Goal: Find specific page/section: Find specific page/section

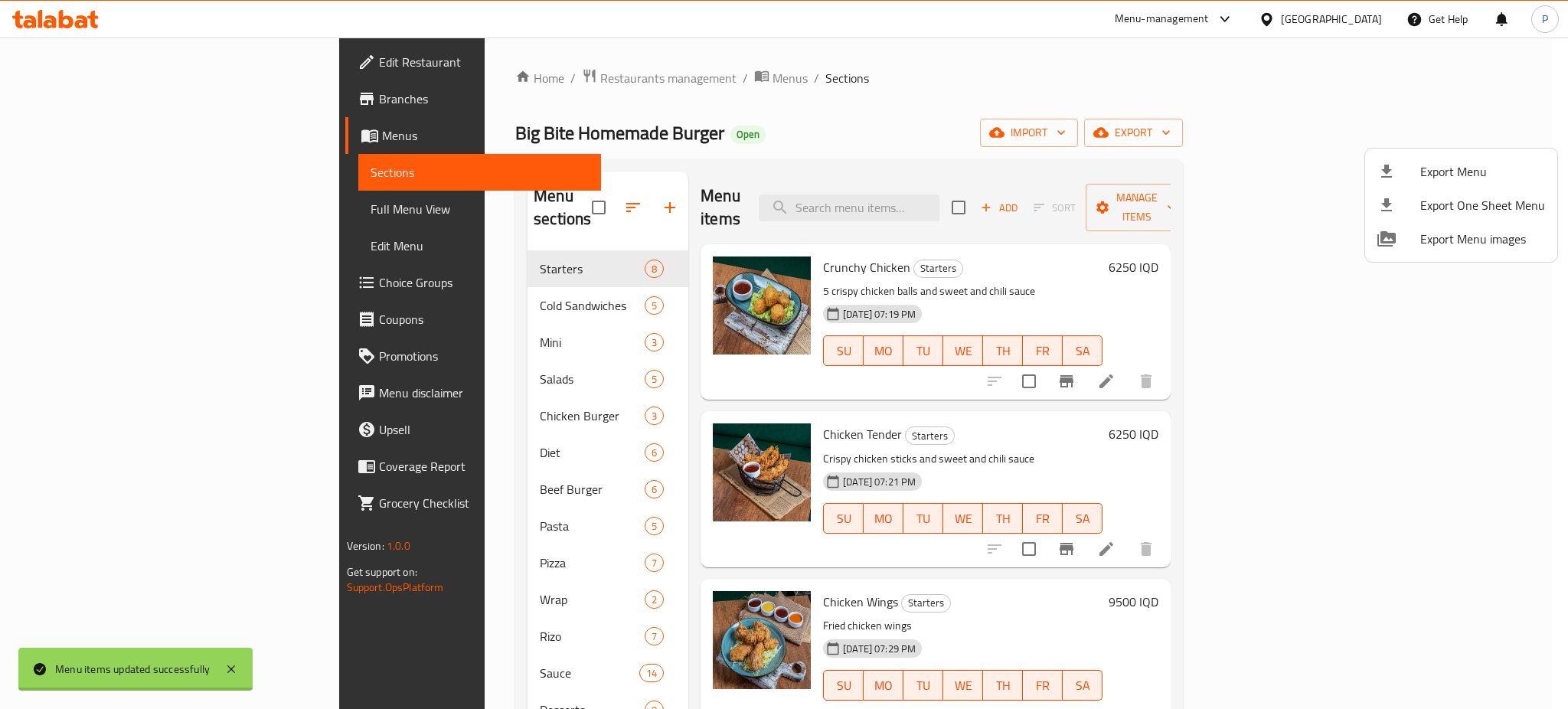
drag, startPoint x: 0, startPoint y: 0, endPoint x: 1368, endPoint y: 20, distance: 1368.1
click at [1368, 20] on div at bounding box center [784, 354] width 1568 height 709
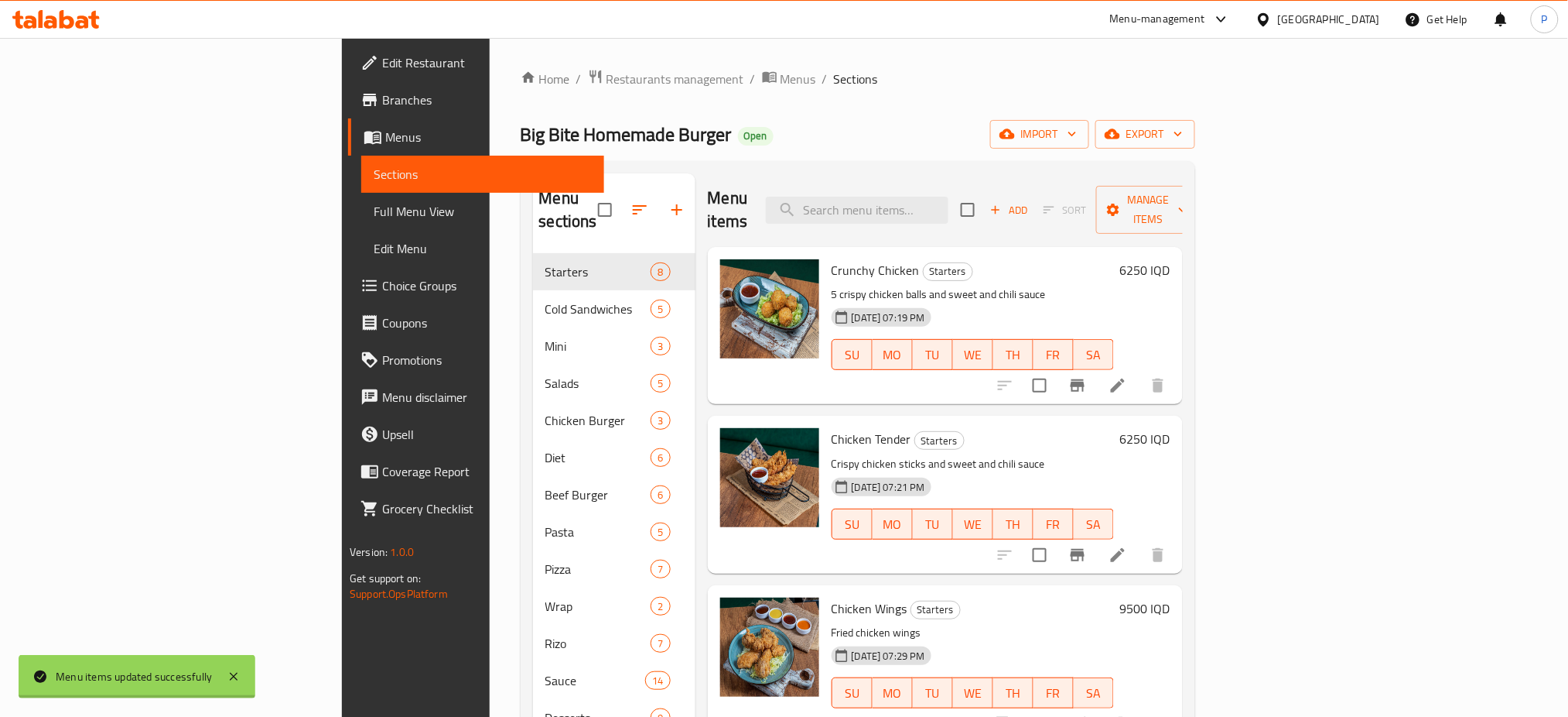
click at [1382, 20] on div "Iraq" at bounding box center [1318, 19] width 149 height 37
click at [1278, 22] on div at bounding box center [1267, 20] width 22 height 17
click at [1161, 124] on div "[GEOGRAPHIC_DATA]" at bounding box center [1212, 124] width 102 height 17
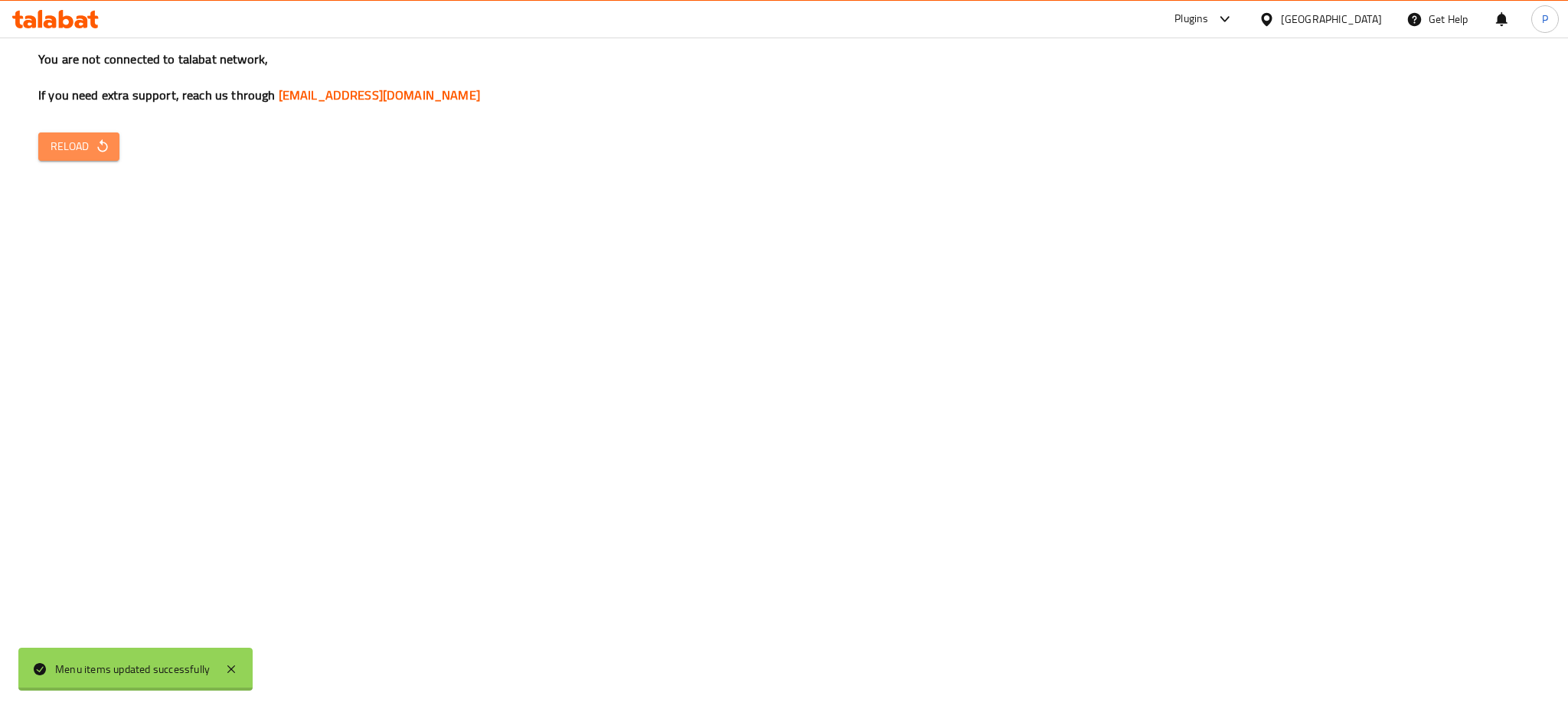
click at [85, 154] on span "Reload" at bounding box center [79, 146] width 56 height 19
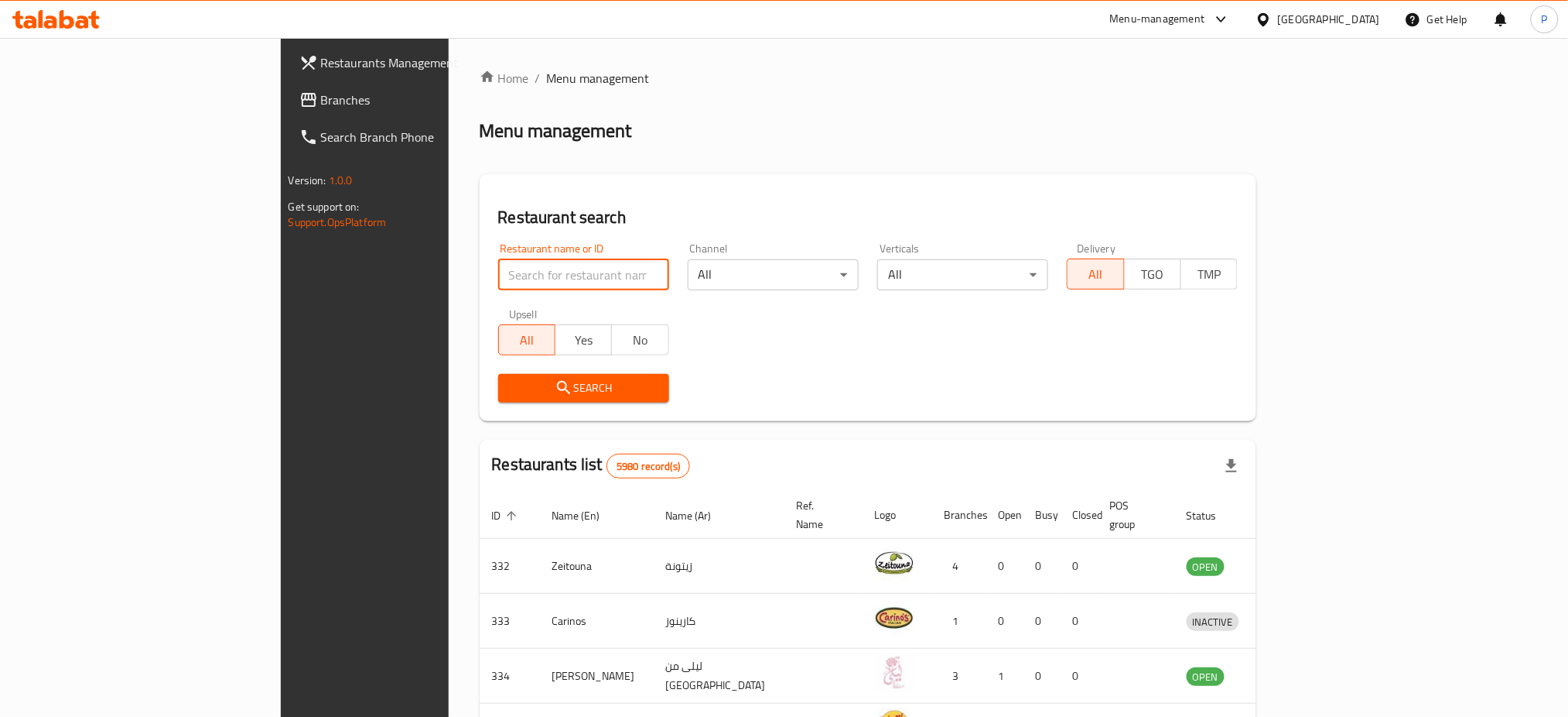
click at [538, 266] on input "search" at bounding box center [584, 275] width 171 height 31
paste input "Quesadilla Shack"
click button "Search" at bounding box center [584, 388] width 171 height 29
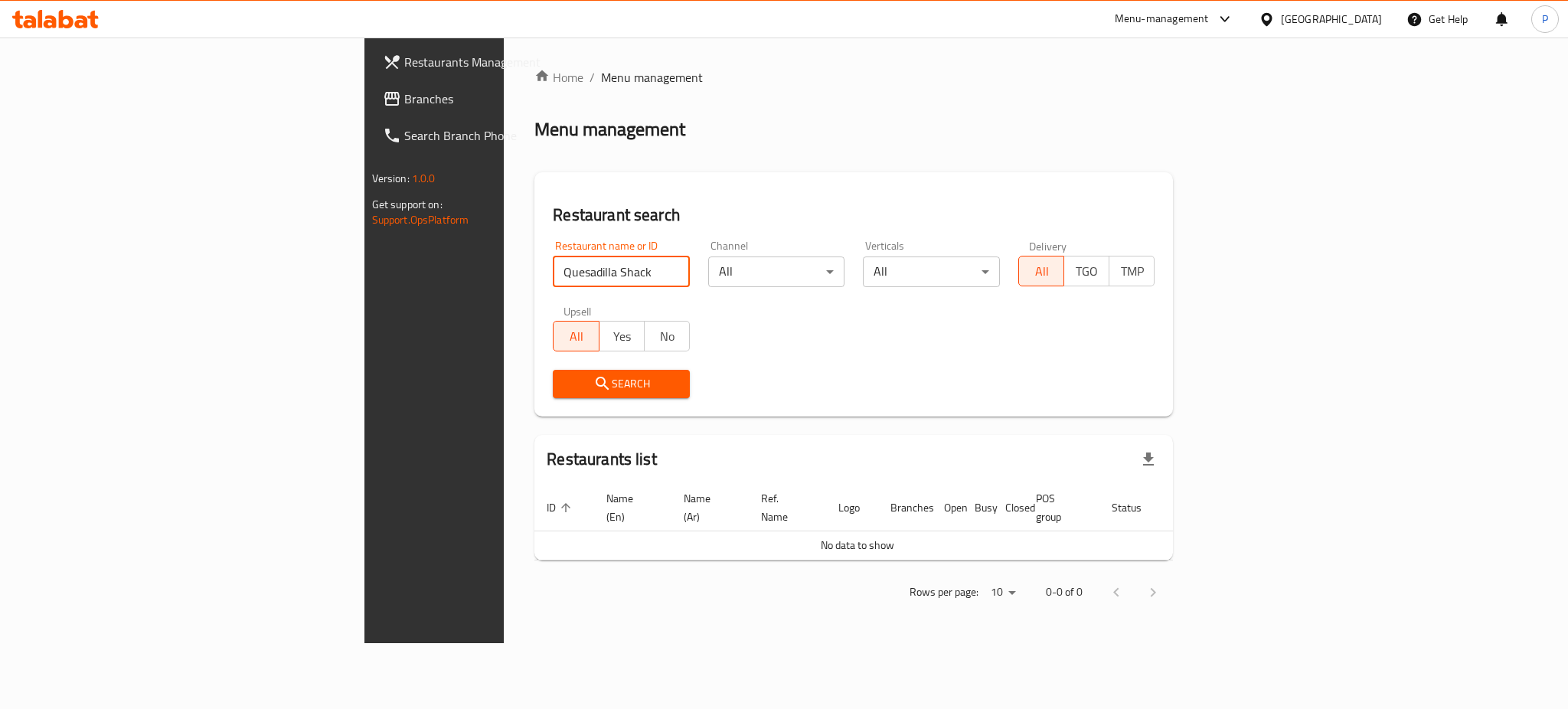
click at [553, 286] on input "Quesadilla Shack" at bounding box center [621, 272] width 137 height 31
paste input "776403."
type input "776403"
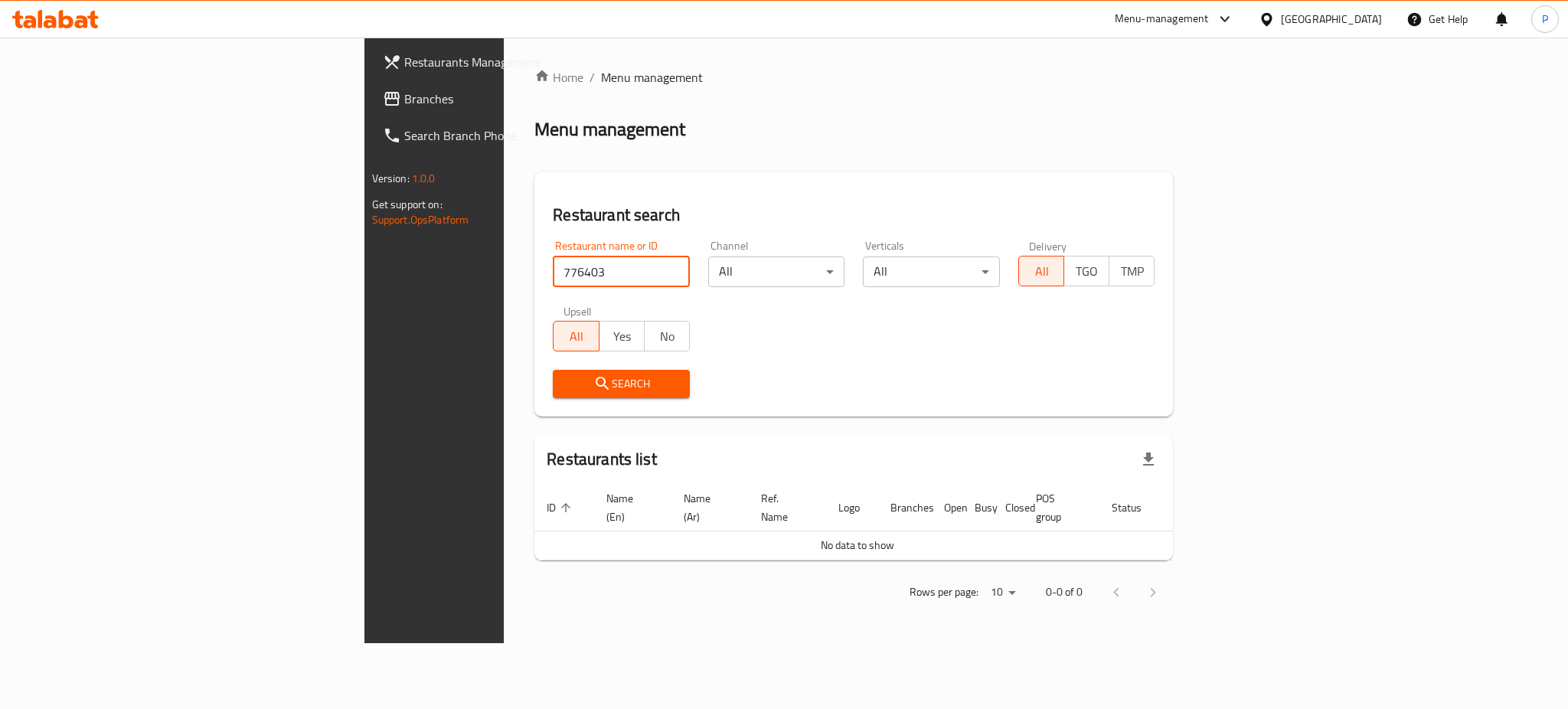
click button "Search" at bounding box center [621, 384] width 137 height 28
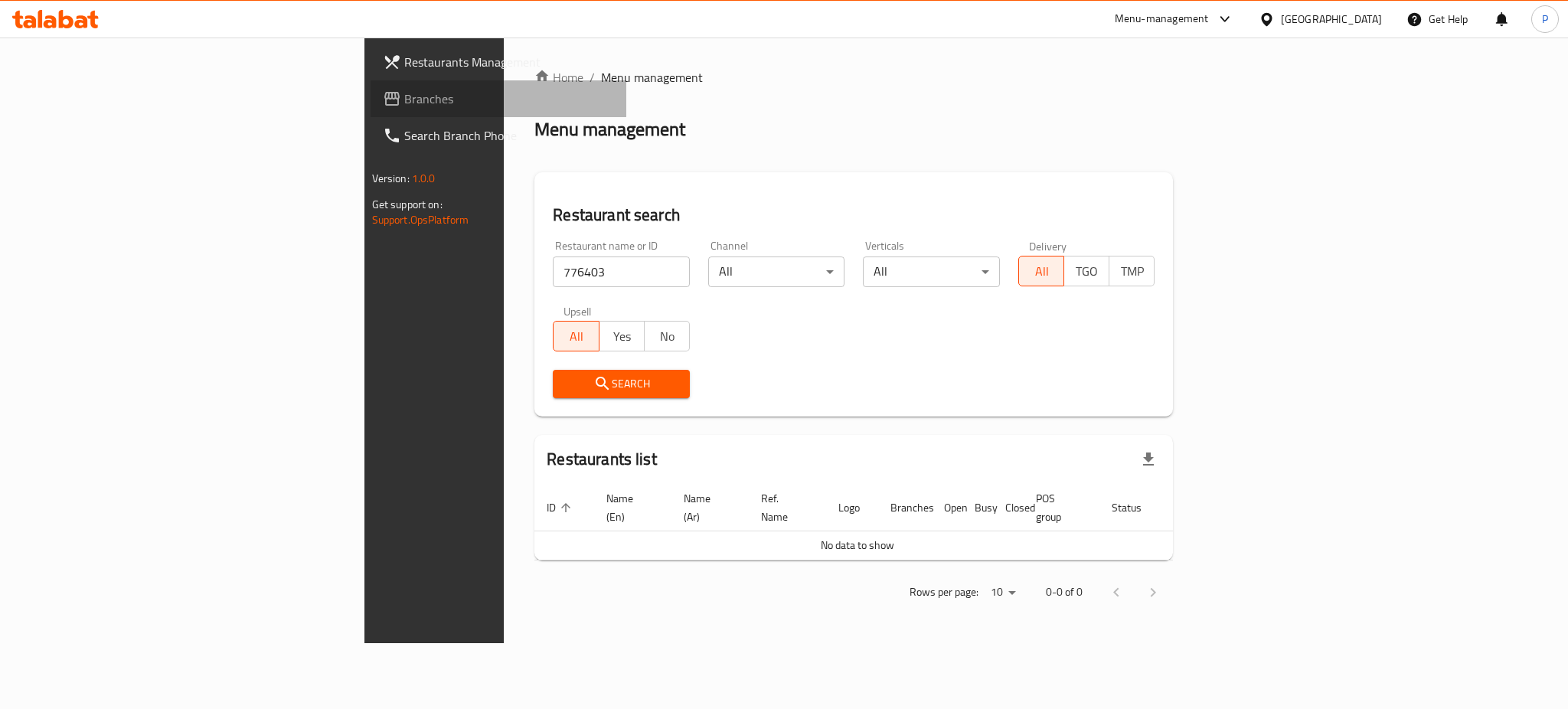
click at [404, 104] on span "Branches" at bounding box center [508, 98] width 209 height 18
